Goal: Task Accomplishment & Management: Use online tool/utility

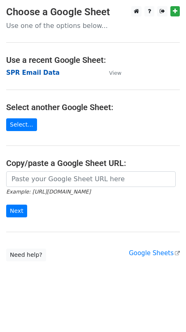
click at [30, 72] on strong "SPR Email Data" at bounding box center [32, 72] width 53 height 7
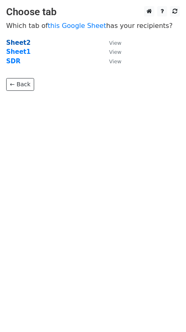
click at [21, 44] on strong "Sheet2" at bounding box center [18, 42] width 24 height 7
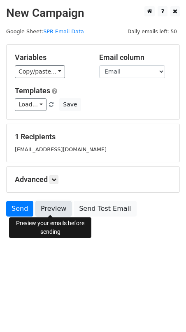
click at [48, 210] on link "Preview" at bounding box center [53, 209] width 36 height 16
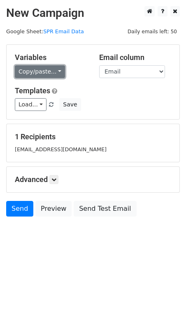
click at [57, 74] on link "Copy/paste..." at bounding box center [40, 71] width 50 height 13
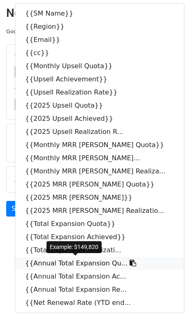
click at [74, 262] on link "{{Annual Total Expansion Qu..." at bounding box center [99, 263] width 168 height 13
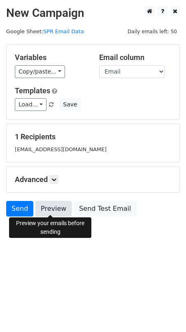
click at [47, 208] on link "Preview" at bounding box center [53, 209] width 36 height 16
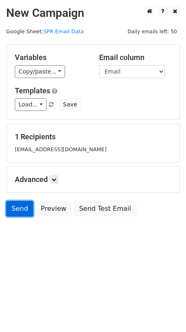
click at [18, 206] on link "Send" at bounding box center [19, 209] width 27 height 16
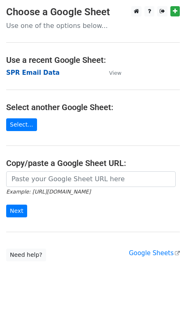
click at [34, 74] on strong "SPR Email Data" at bounding box center [32, 72] width 53 height 7
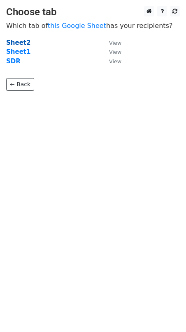
click at [16, 45] on strong "Sheet2" at bounding box center [18, 42] width 24 height 7
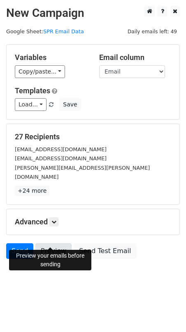
click at [54, 243] on link "Preview" at bounding box center [53, 251] width 36 height 16
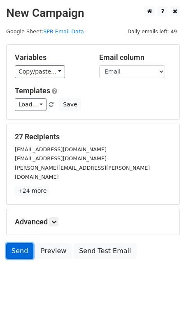
click at [21, 244] on link "Send" at bounding box center [19, 251] width 27 height 16
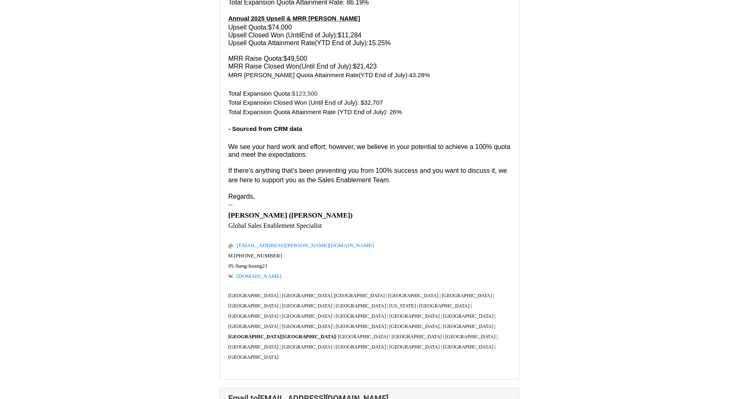
scroll to position [372, 0]
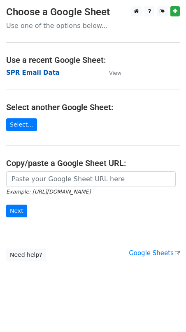
click at [41, 76] on strong "SPR Email Data" at bounding box center [32, 72] width 53 height 7
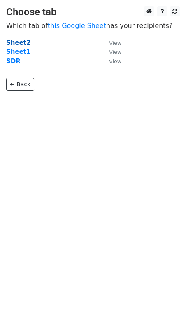
click at [24, 39] on strong "Sheet2" at bounding box center [18, 42] width 24 height 7
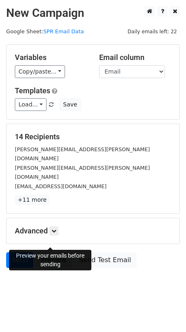
click at [55, 252] on link "Preview" at bounding box center [53, 260] width 36 height 16
click at [50, 252] on link "Preview" at bounding box center [53, 260] width 36 height 16
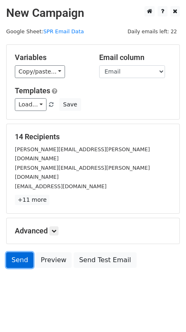
click at [15, 252] on link "Send" at bounding box center [19, 260] width 27 height 16
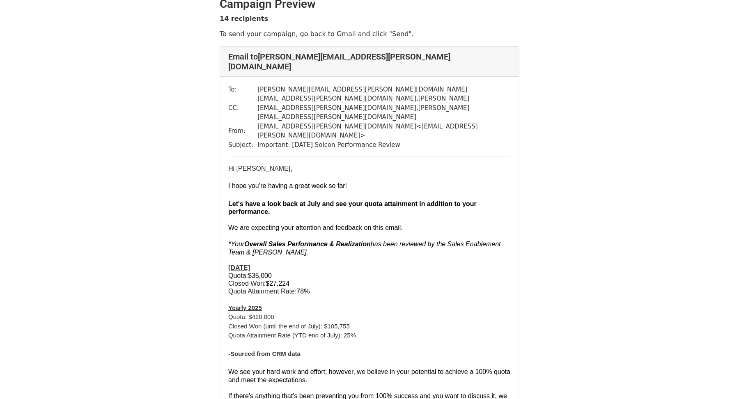
scroll to position [11, 0]
drag, startPoint x: 351, startPoint y: 98, endPoint x: 255, endPoint y: 98, distance: 95.6
click at [257, 98] on td "moritz.wolff@useinsider.com , fernando.jaques@useinsider.com , ishan.banatwala@…" at bounding box center [383, 108] width 253 height 28
copy td "ishan.banatwala@useinsider.com"
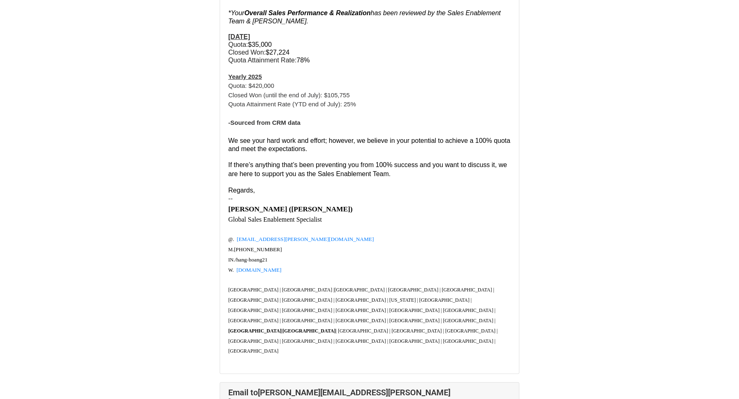
scroll to position [243, 0]
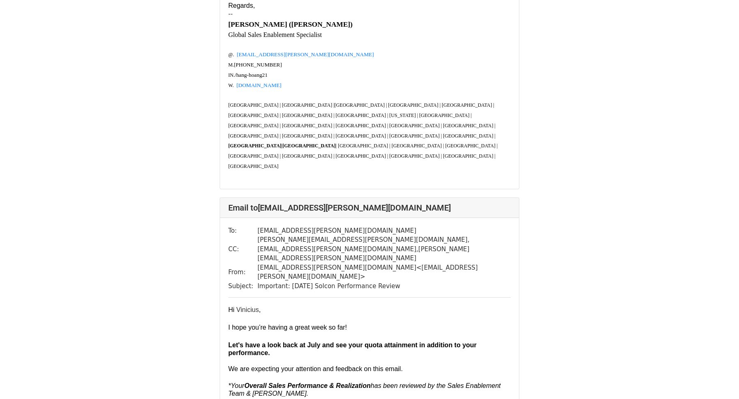
scroll to position [6523, 0]
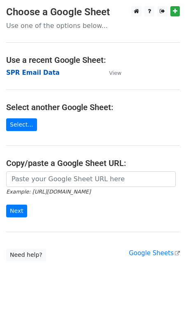
click at [34, 71] on strong "SPR Email Data" at bounding box center [32, 72] width 53 height 7
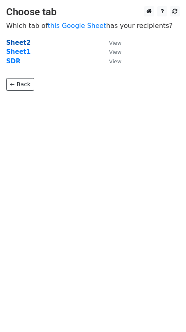
click at [23, 41] on strong "Sheet2" at bounding box center [18, 42] width 24 height 7
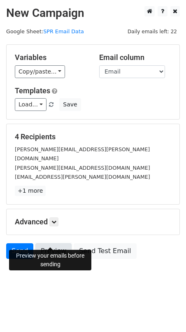
click at [56, 243] on link "Preview" at bounding box center [53, 251] width 36 height 16
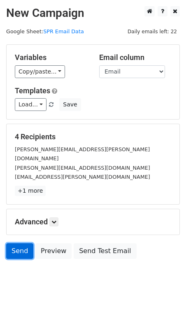
click at [28, 243] on link "Send" at bounding box center [19, 251] width 27 height 16
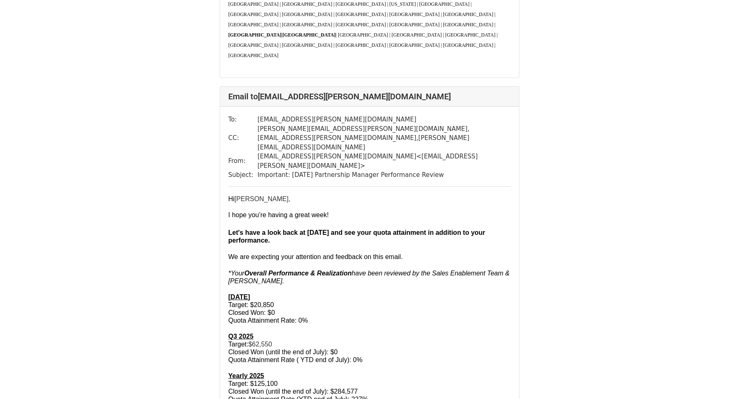
scroll to position [1848, 0]
